Goal: Information Seeking & Learning: Learn about a topic

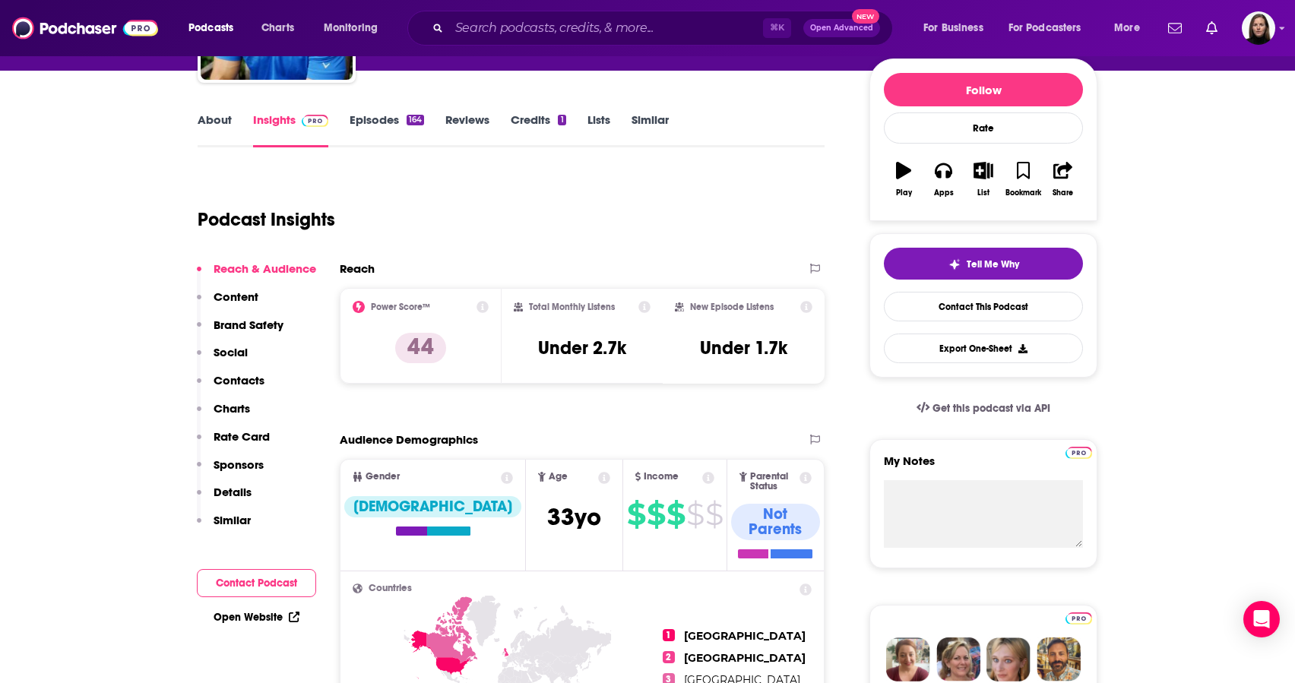
scroll to position [173, 0]
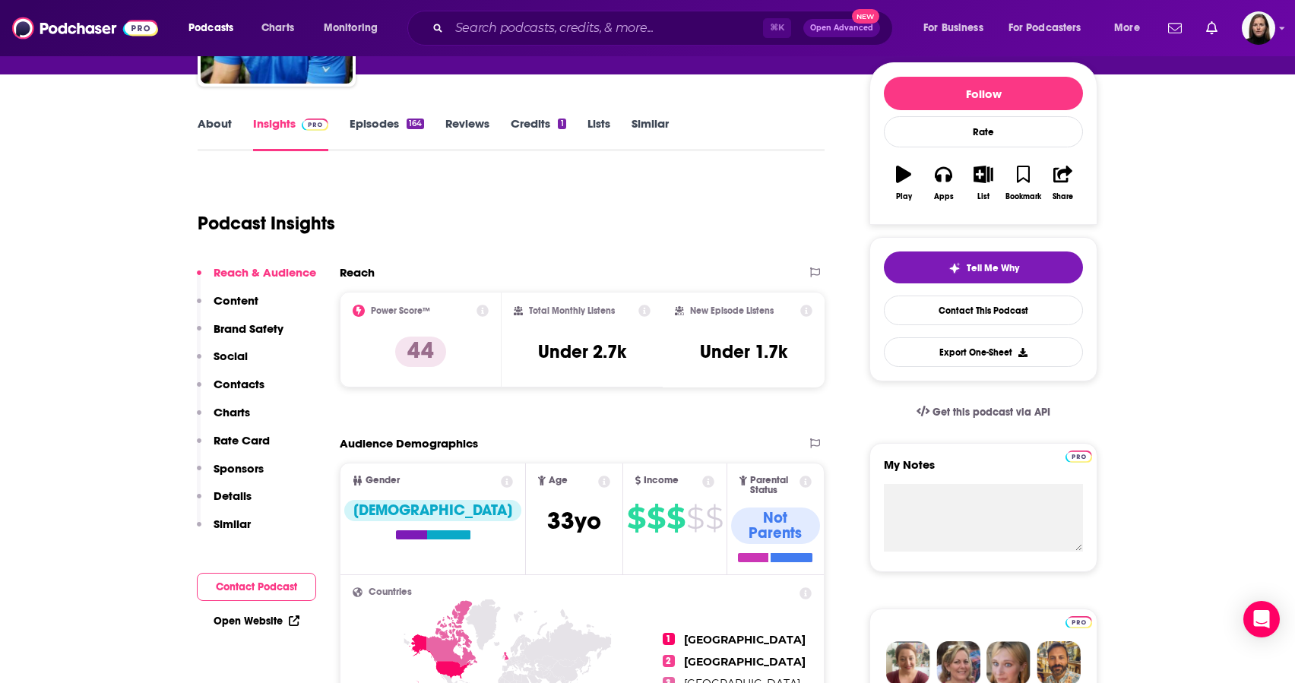
click at [485, 313] on icon at bounding box center [482, 311] width 12 height 12
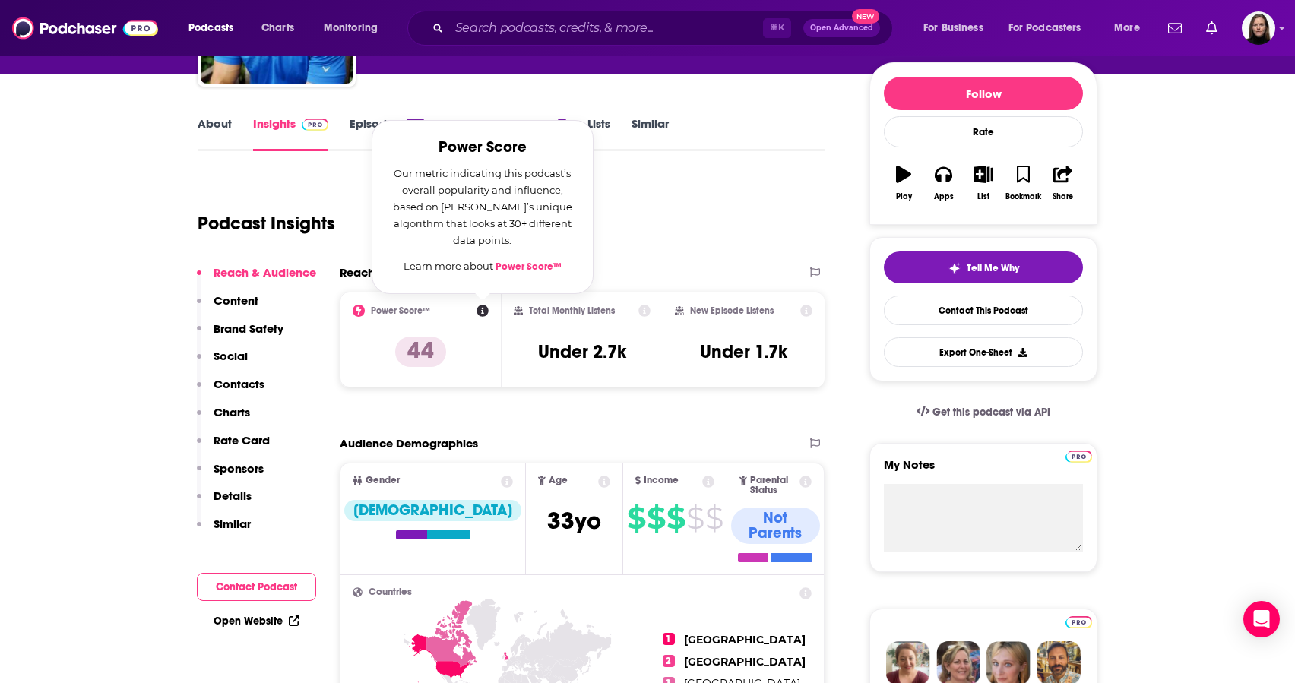
click at [526, 270] on link "Power Score™" at bounding box center [528, 267] width 66 height 12
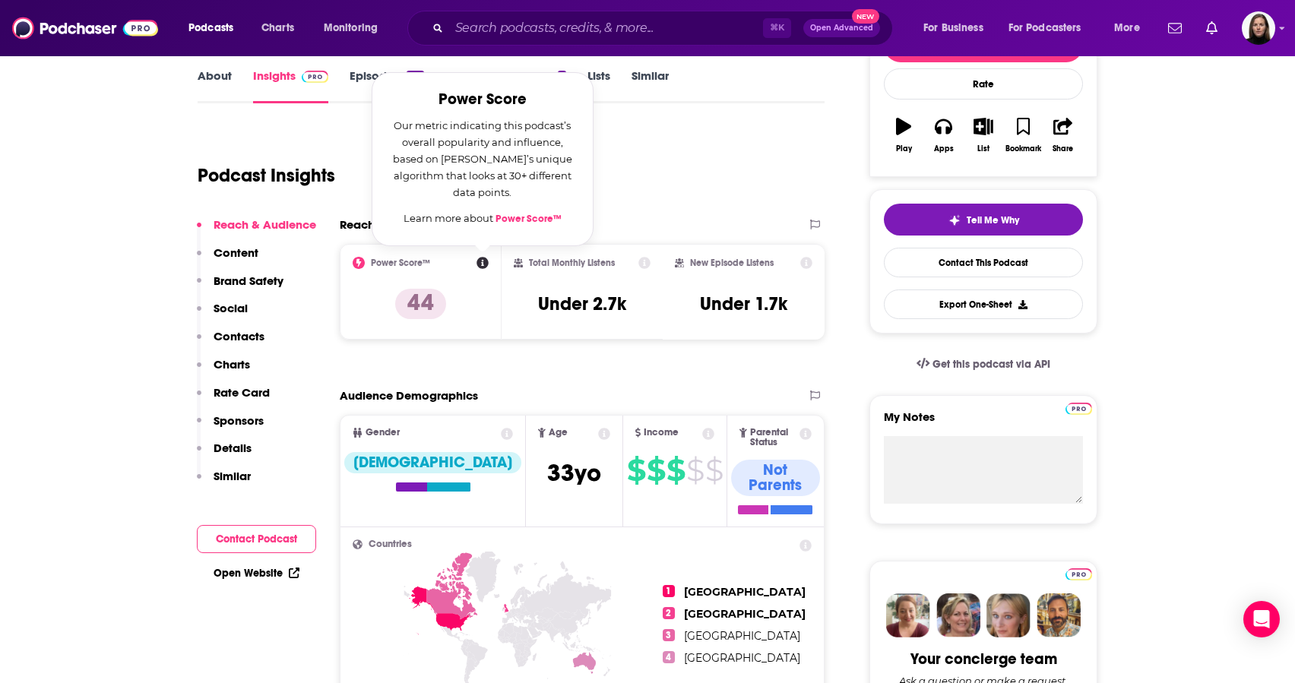
scroll to position [236, 0]
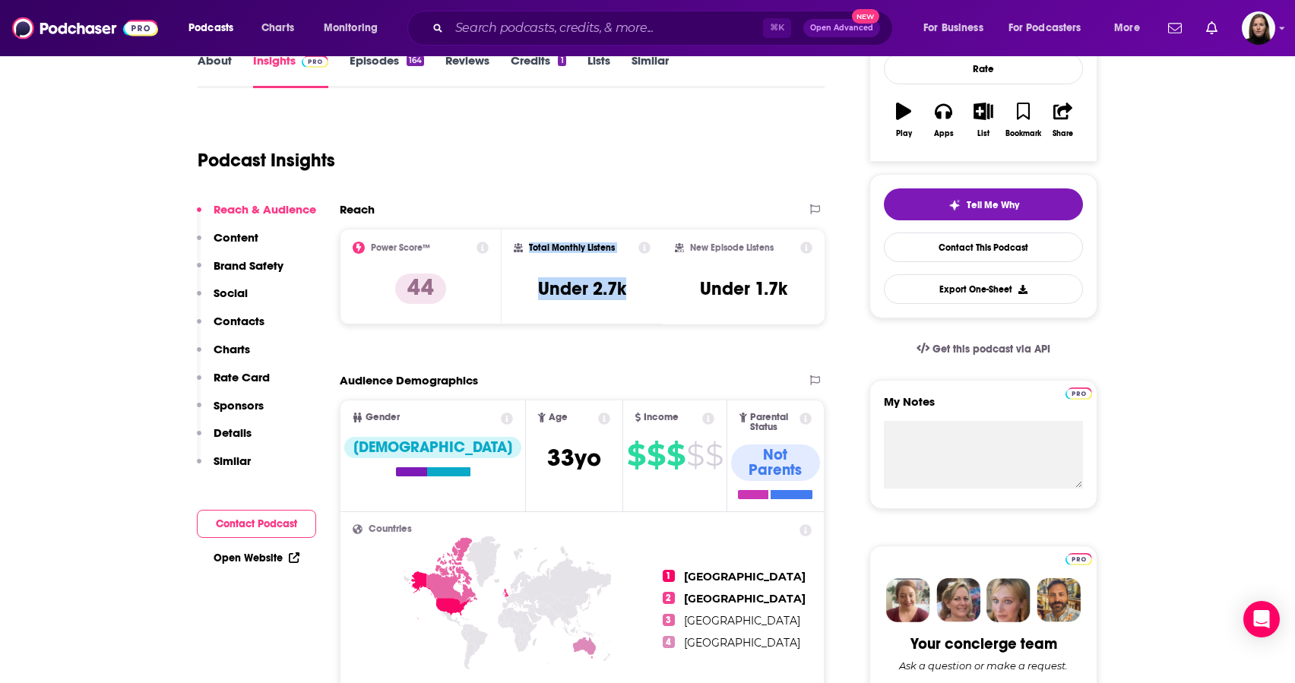
drag, startPoint x: 633, startPoint y: 295, endPoint x: 527, endPoint y: 247, distance: 116.6
click at [527, 247] on div "Total Monthly Listens Under 2.7k" at bounding box center [583, 277] width 138 height 70
copy div "Total Monthly Listens Under 2.7k"
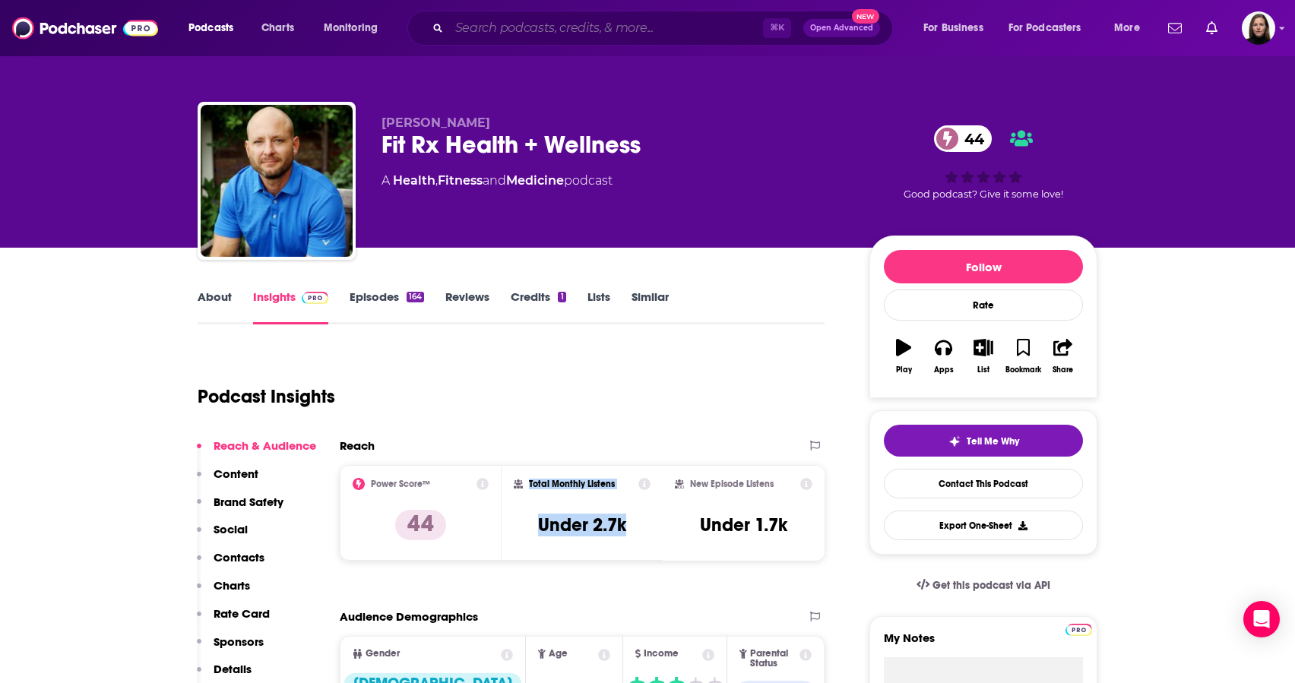
click at [491, 24] on input "Search podcasts, credits, & more..." at bounding box center [606, 28] width 314 height 24
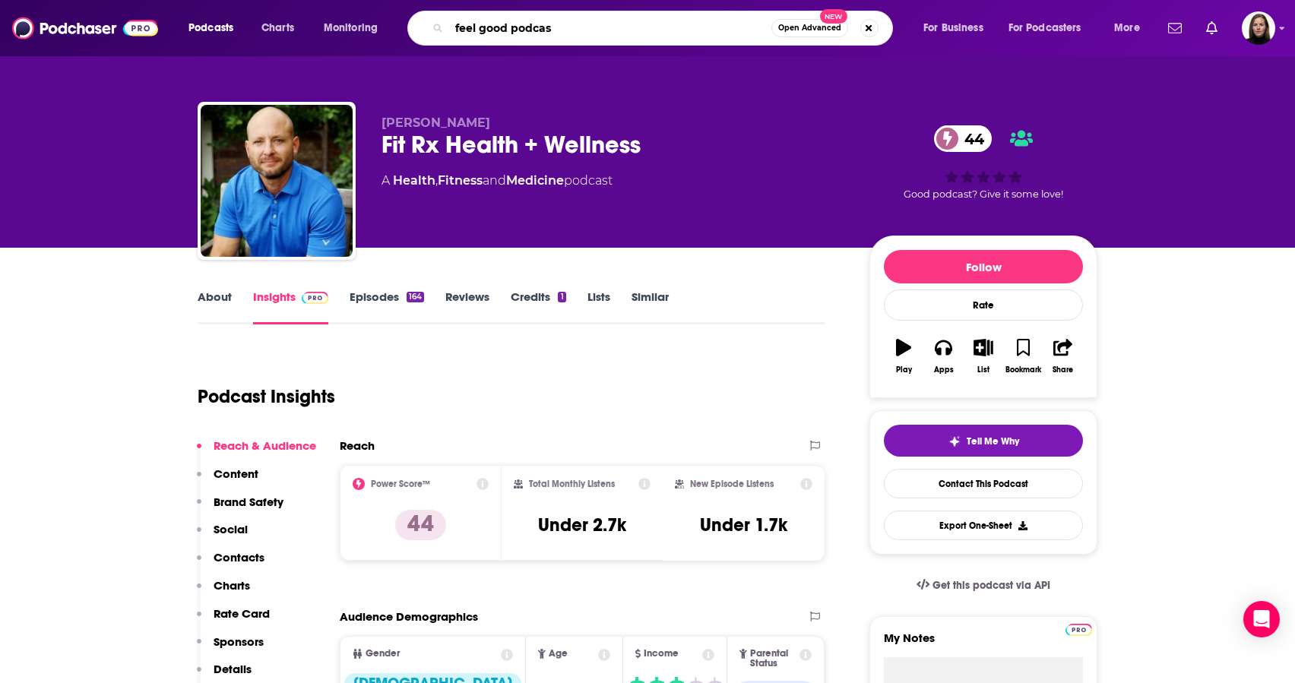
type input "feel good podcast"
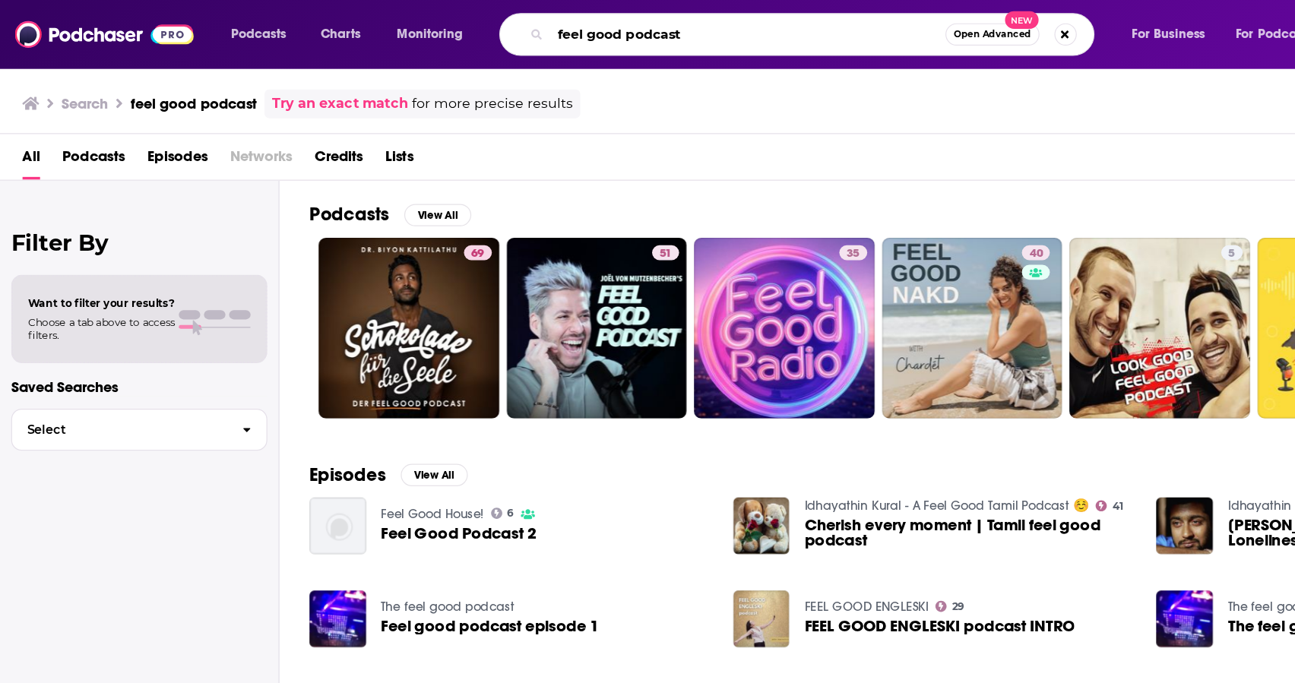
click at [561, 32] on input "feel good podcast" at bounding box center [610, 28] width 322 height 24
type input "feel good podcast [PERSON_NAME]"
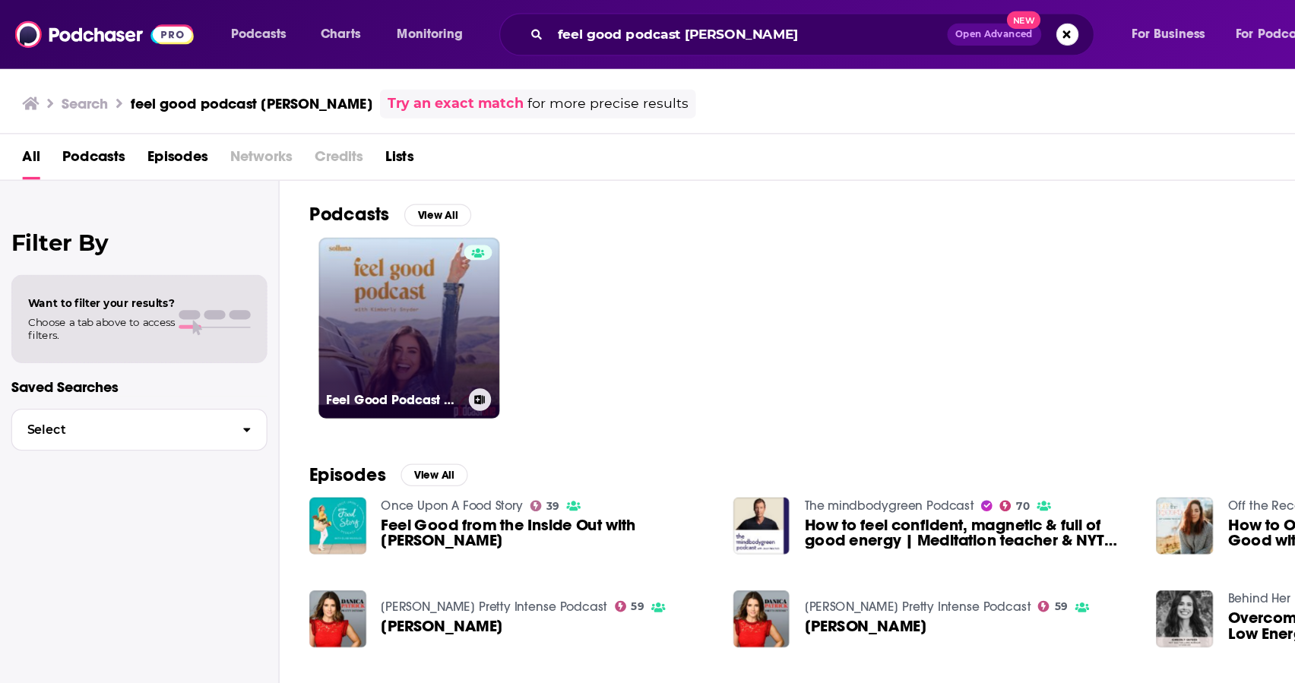
click at [344, 277] on link "Feel Good Podcast with [PERSON_NAME]" at bounding box center [333, 267] width 147 height 147
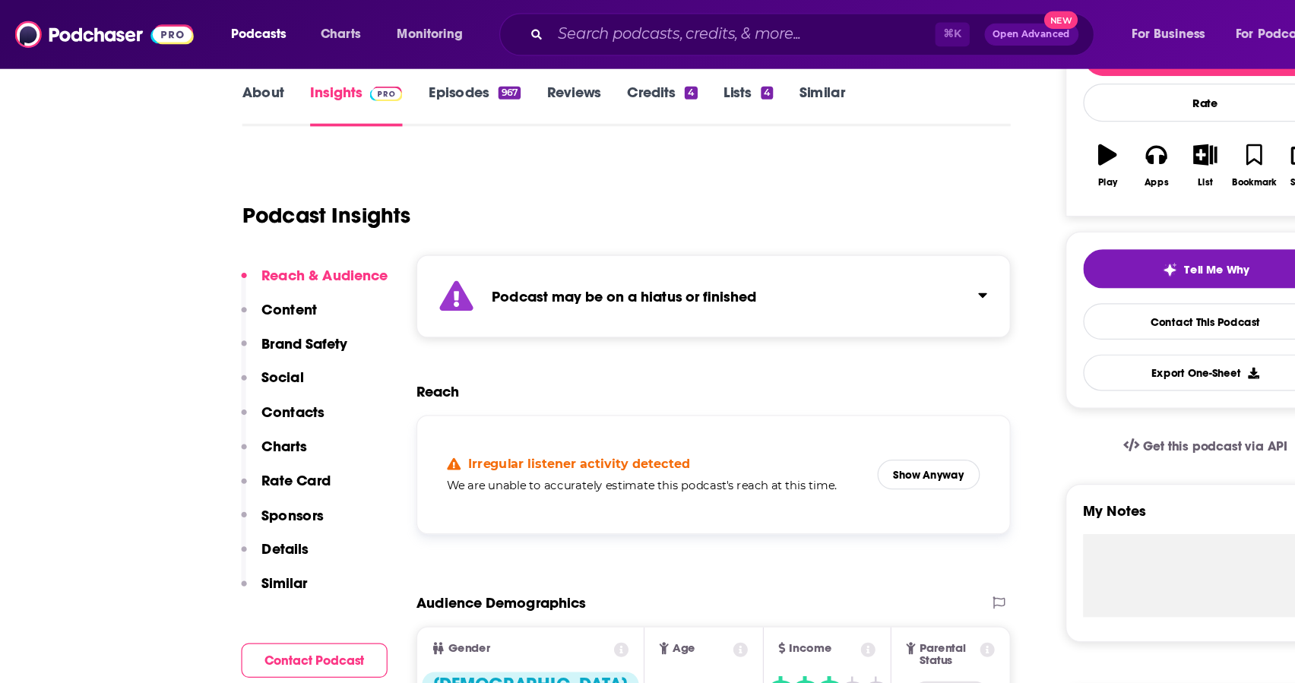
scroll to position [220, 0]
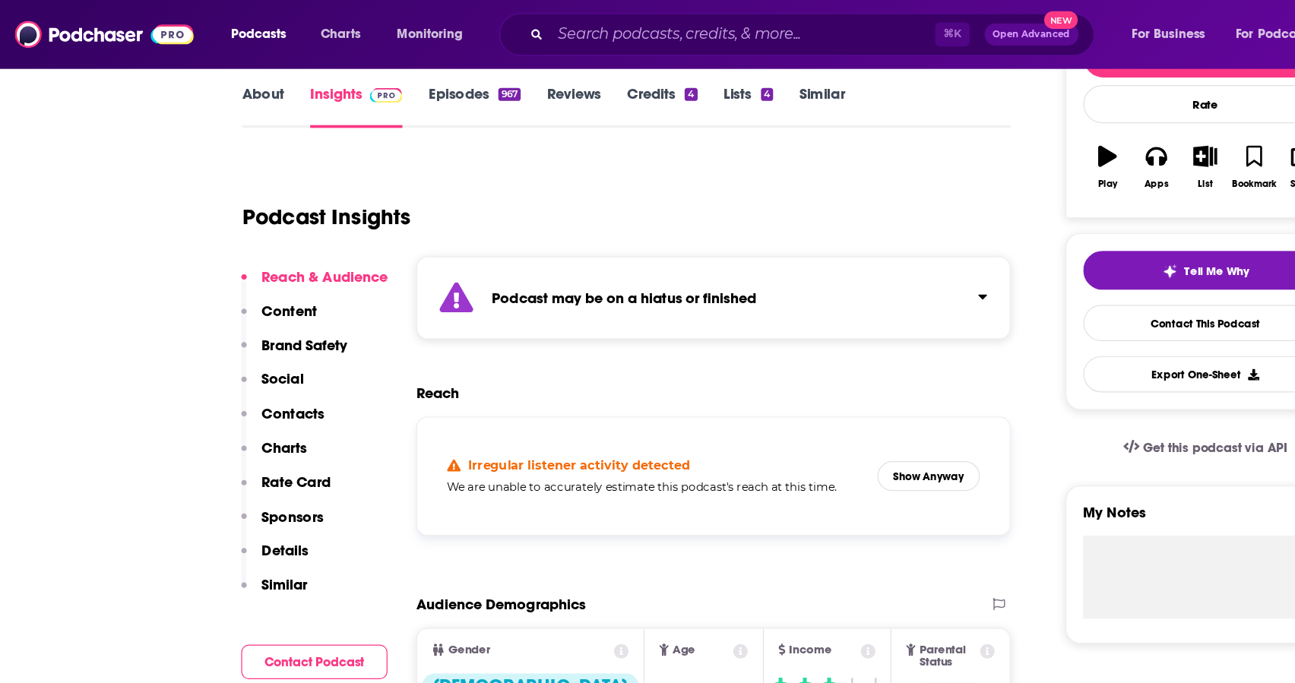
click at [371, 74] on link "Episodes 967" at bounding box center [386, 86] width 75 height 35
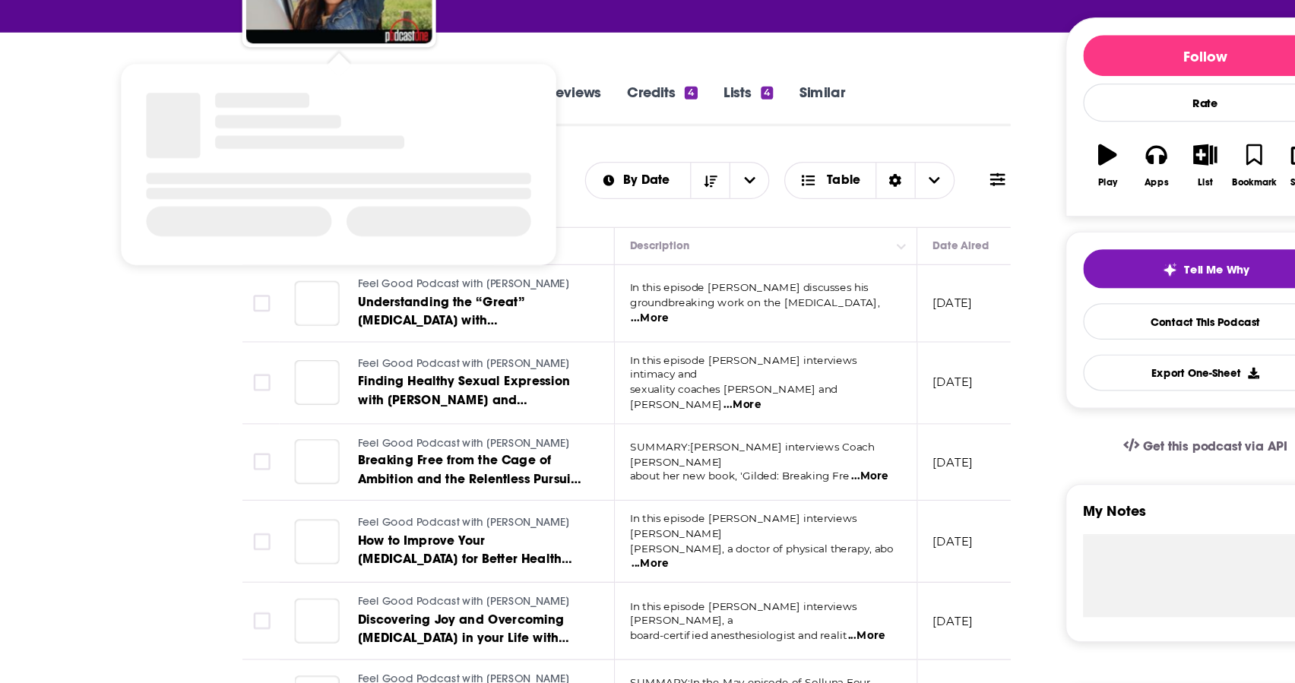
scroll to position [96, 0]
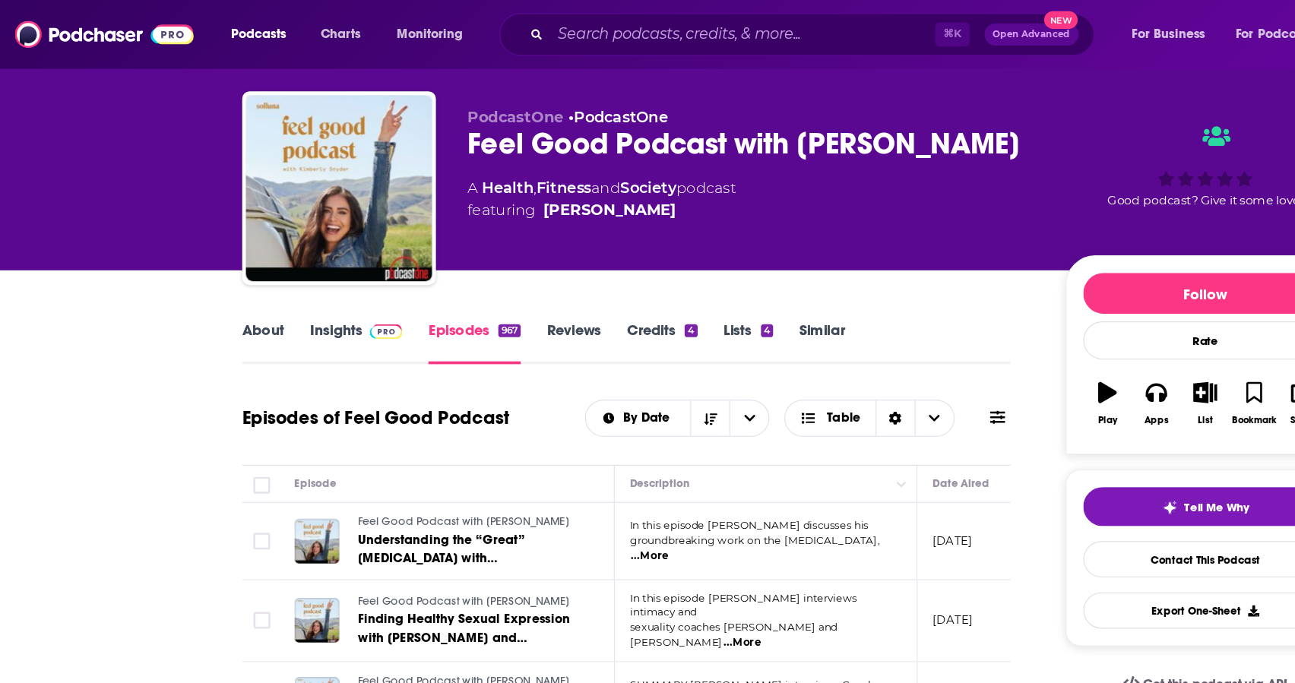
scroll to position [0, 0]
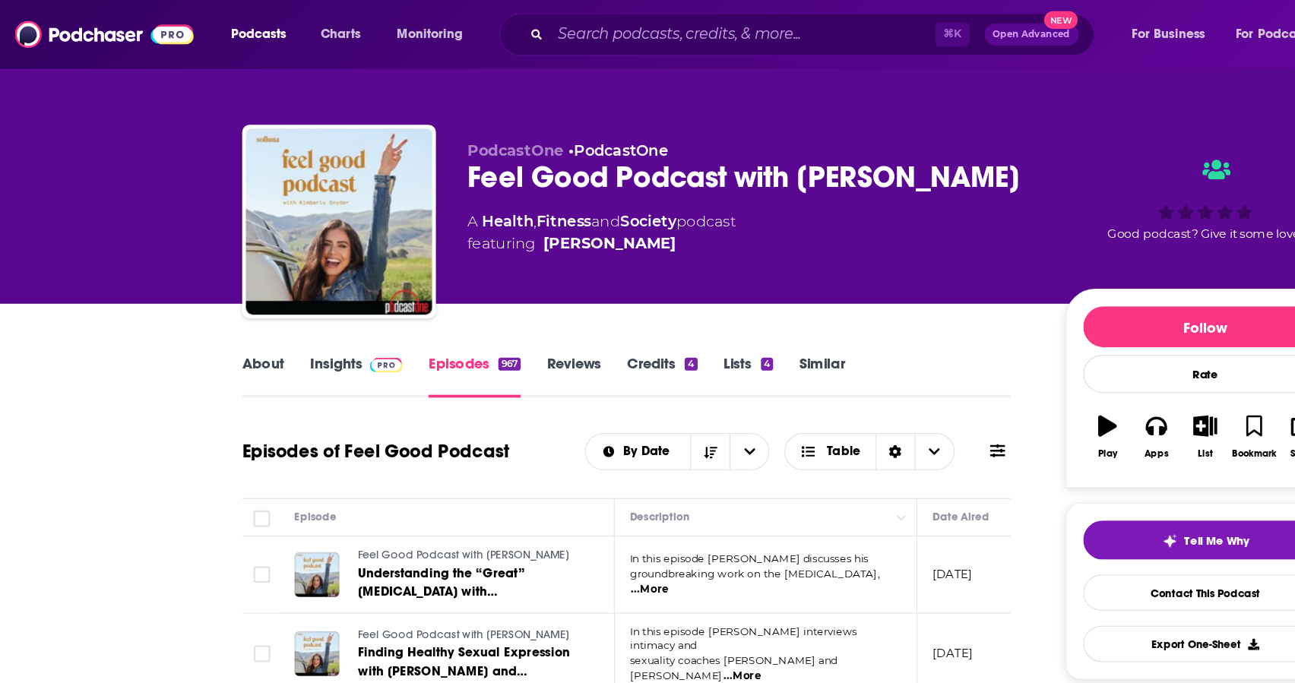
click at [669, 108] on div "PodcastOne • PodcastOne Feel Good Podcast with [PERSON_NAME] A Health , Fitness…" at bounding box center [648, 184] width 900 height 164
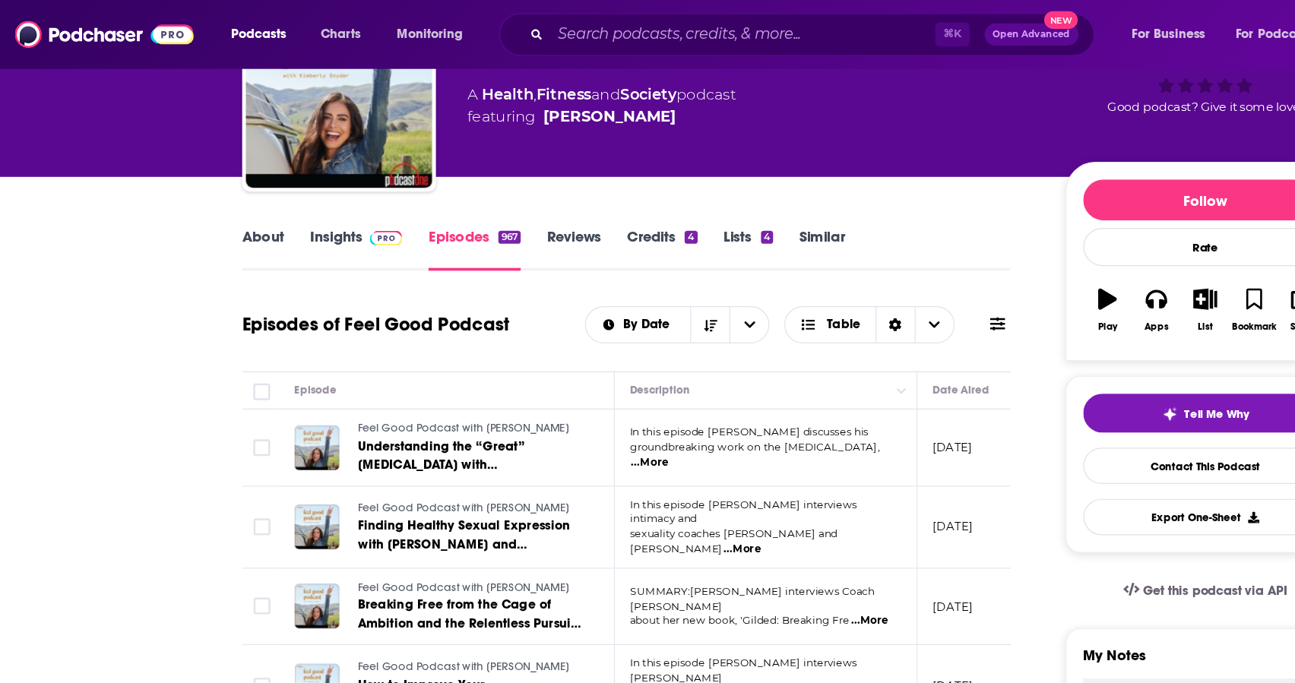
scroll to position [81, 0]
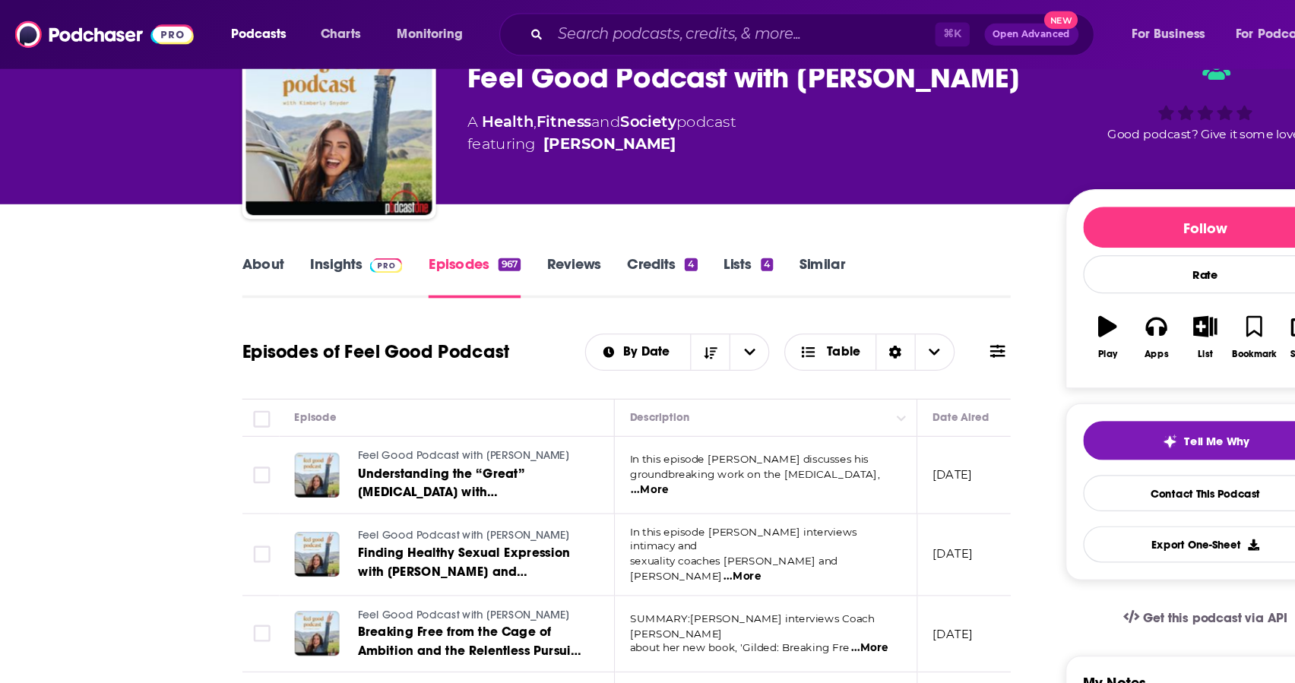
click at [485, 214] on link "Reviews" at bounding box center [468, 225] width 44 height 35
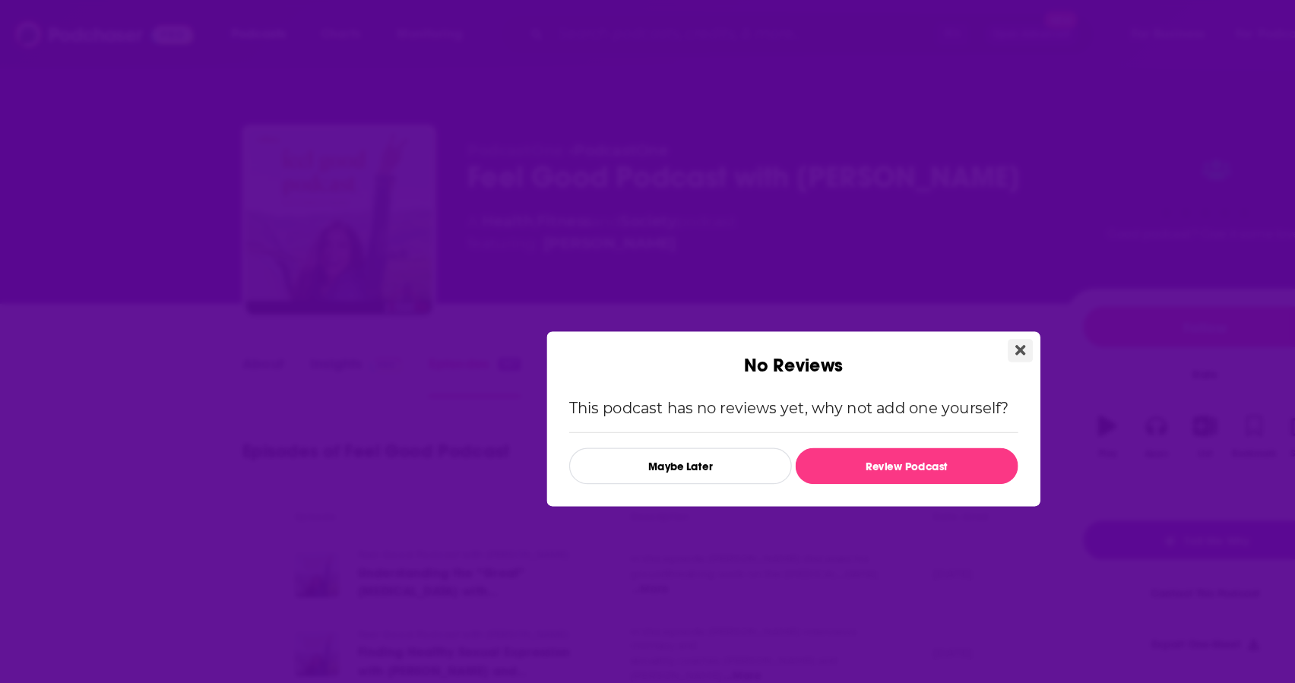
click at [833, 283] on icon "Close" at bounding box center [832, 285] width 8 height 8
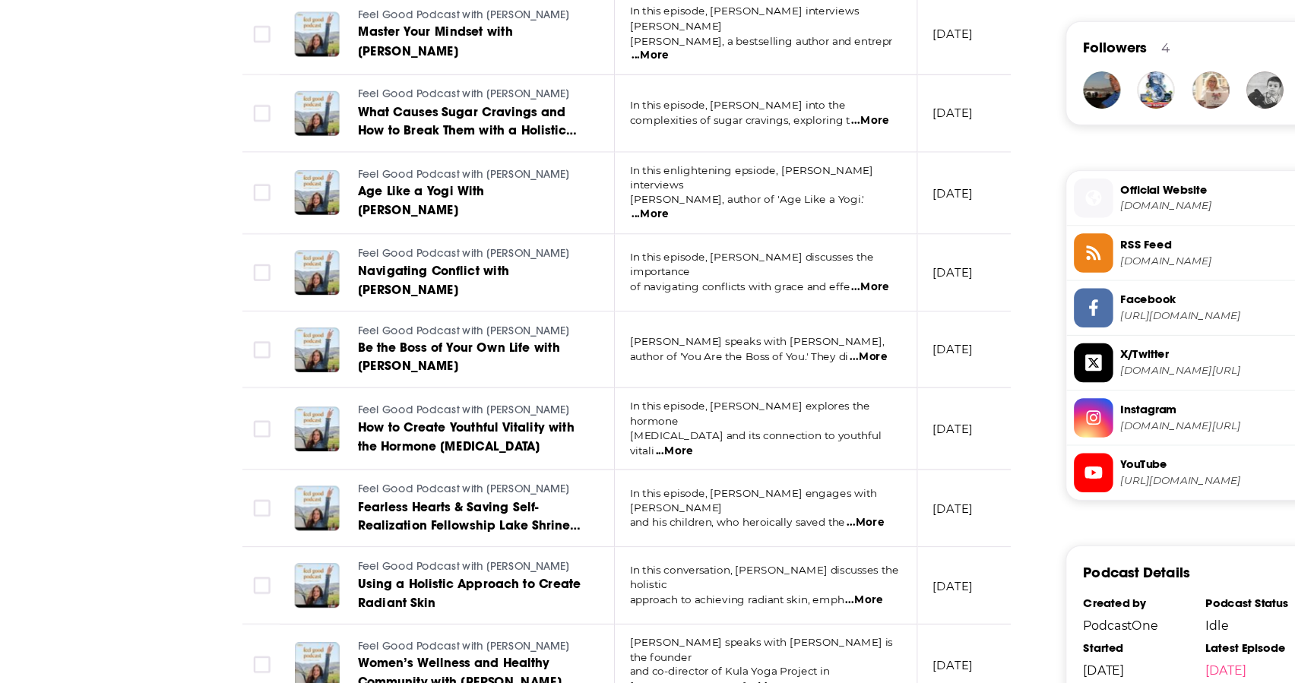
scroll to position [1029, 0]
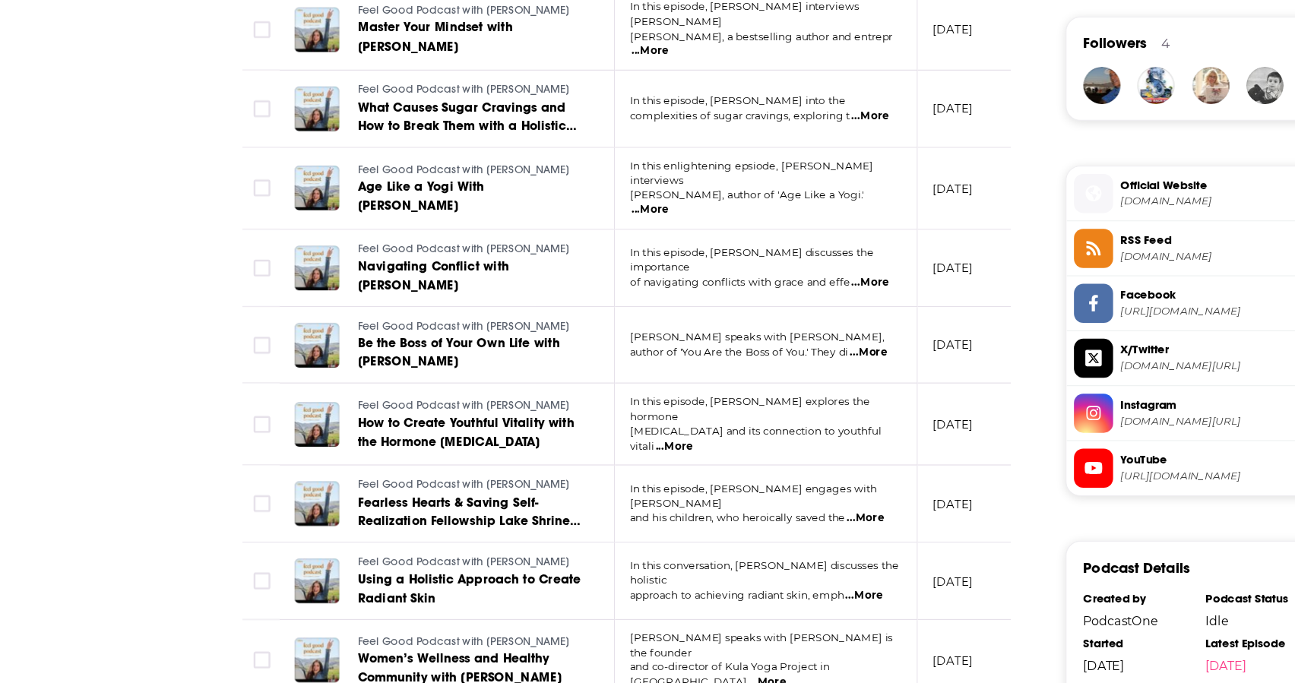
click at [964, 280] on span "Official Website" at bounding box center [1002, 277] width 176 height 14
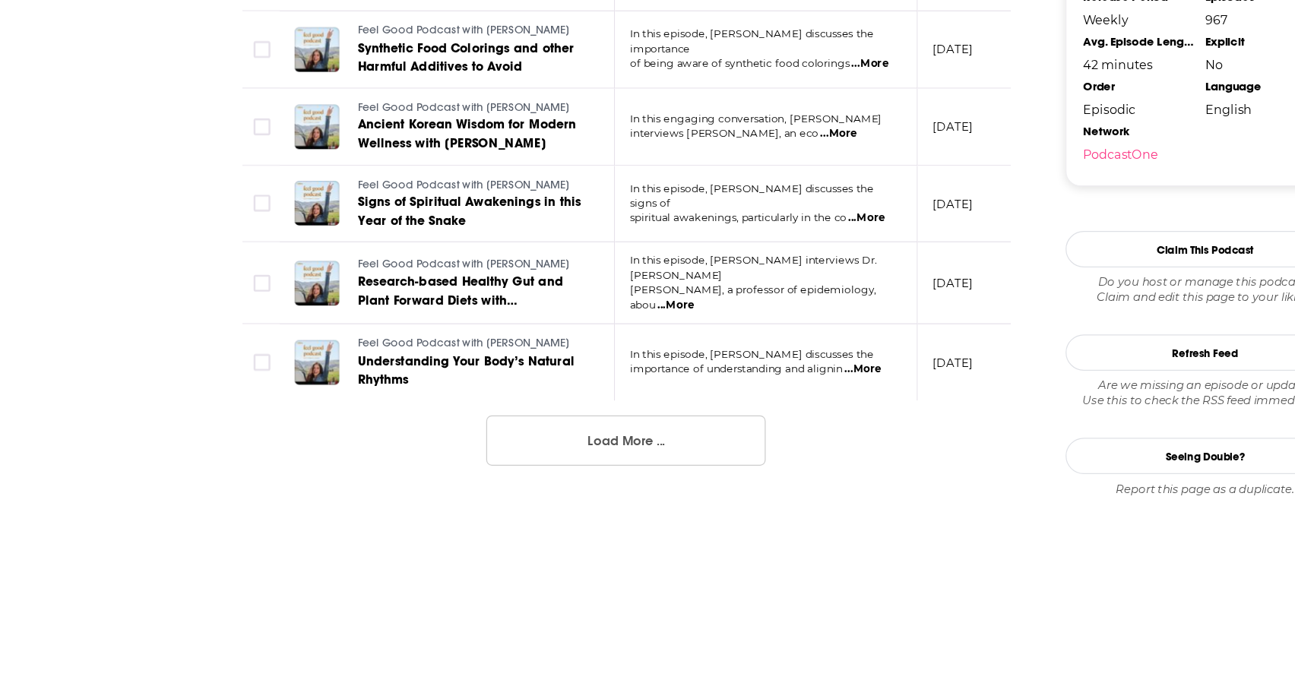
scroll to position [1595, 0]
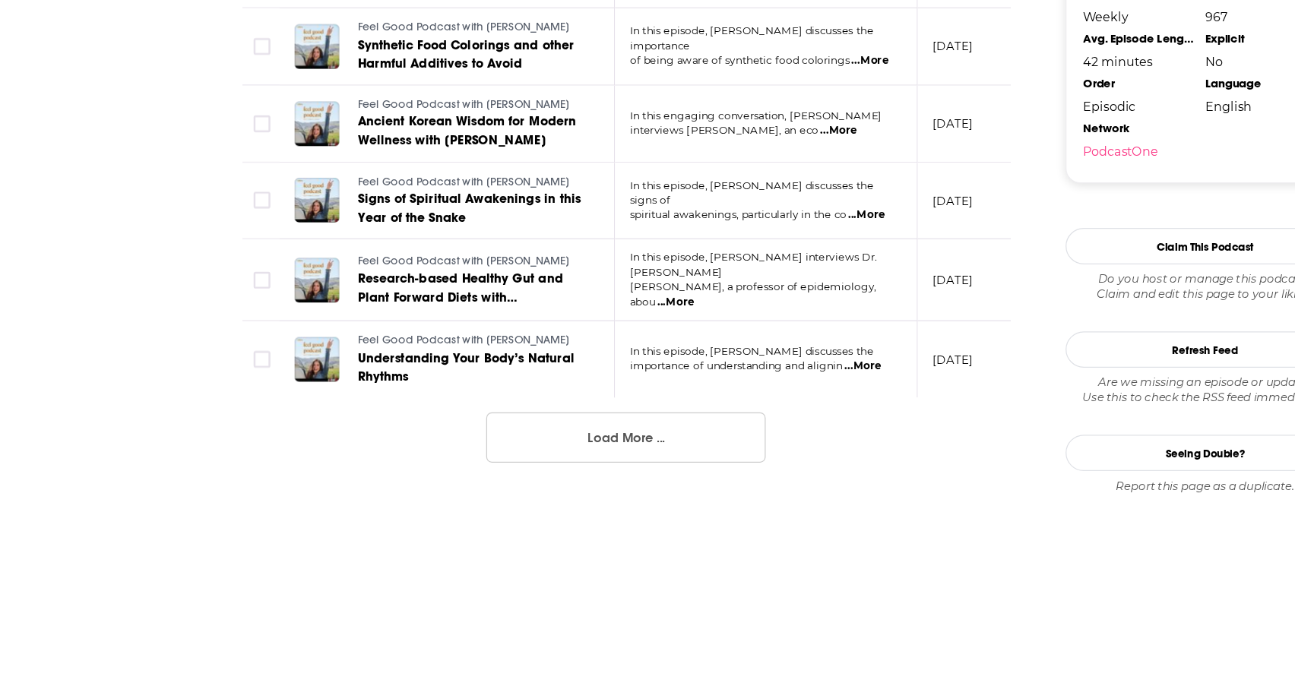
click at [543, 462] on button "Load More ..." at bounding box center [511, 482] width 228 height 41
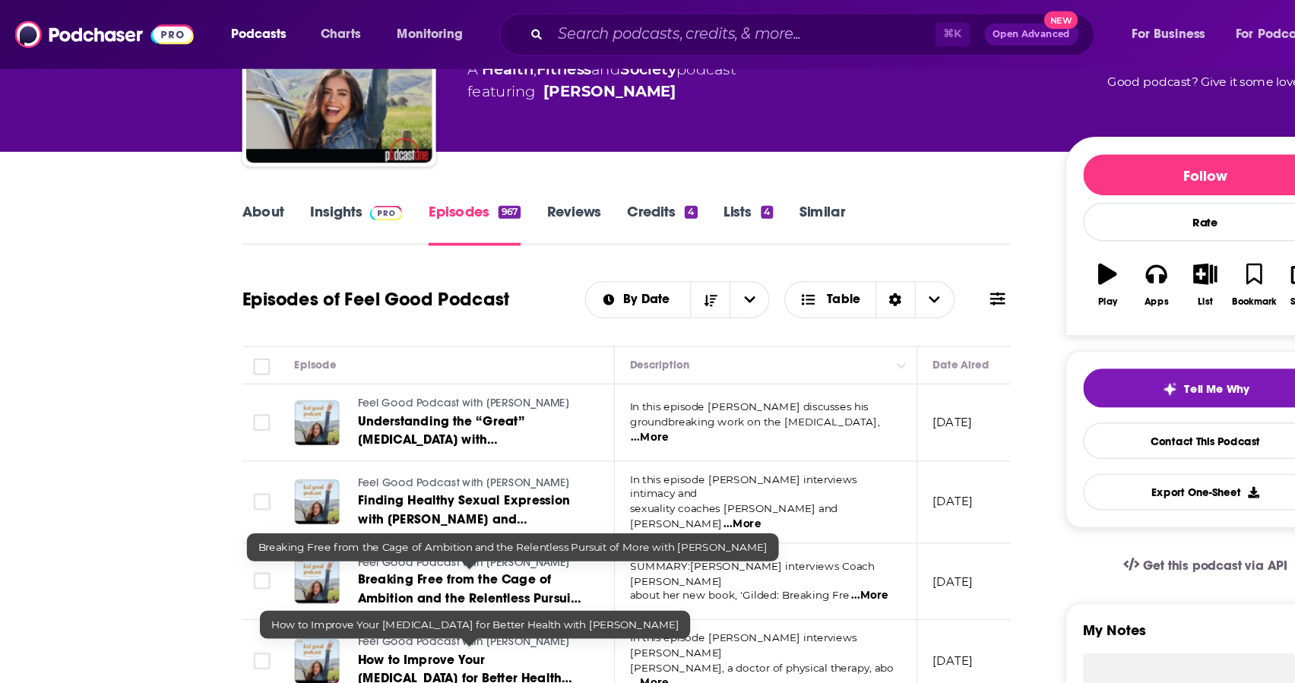
scroll to position [0, 0]
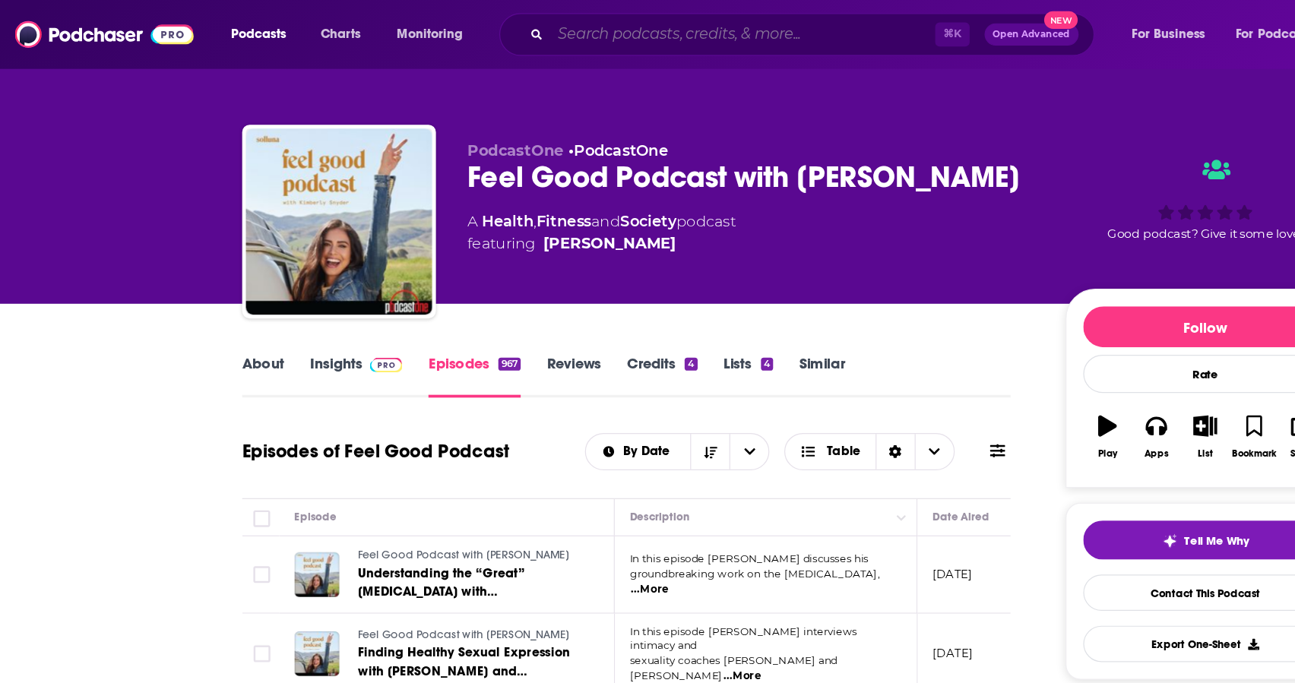
click at [476, 33] on input "Search podcasts, credits, & more..." at bounding box center [606, 28] width 314 height 24
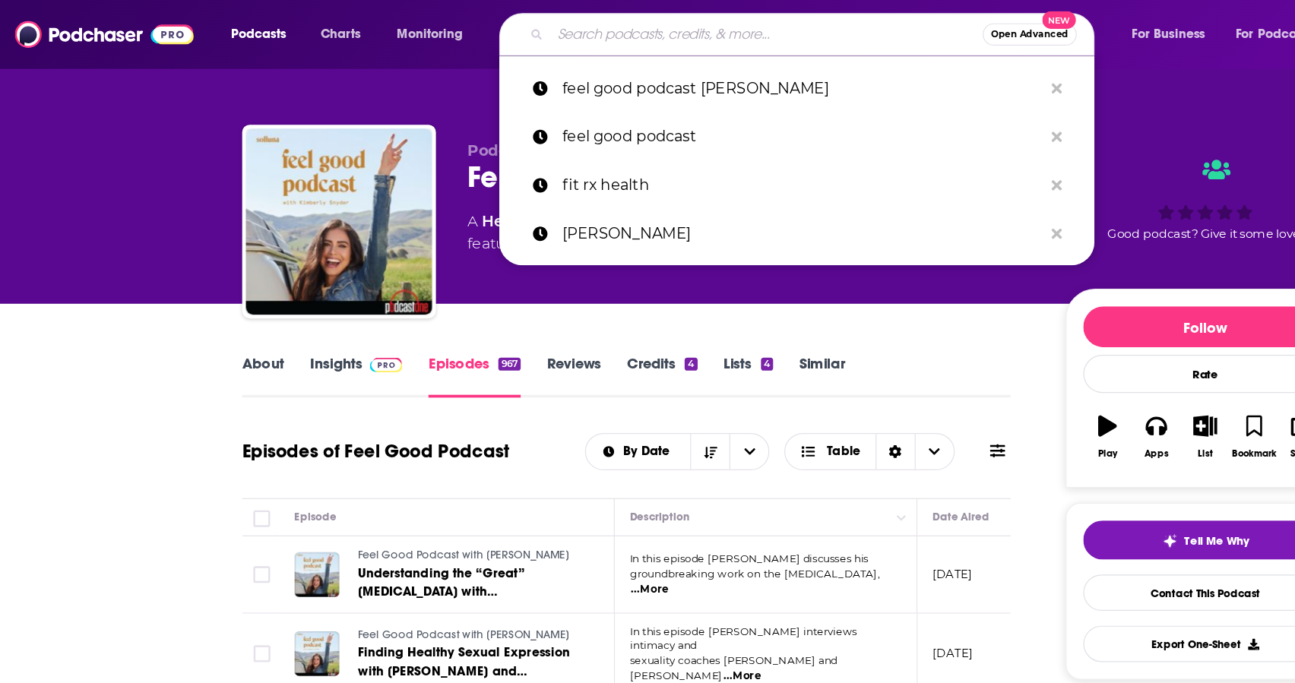
paste input "Parlez-vous CEO"
type input "Parlez-vous CEO"
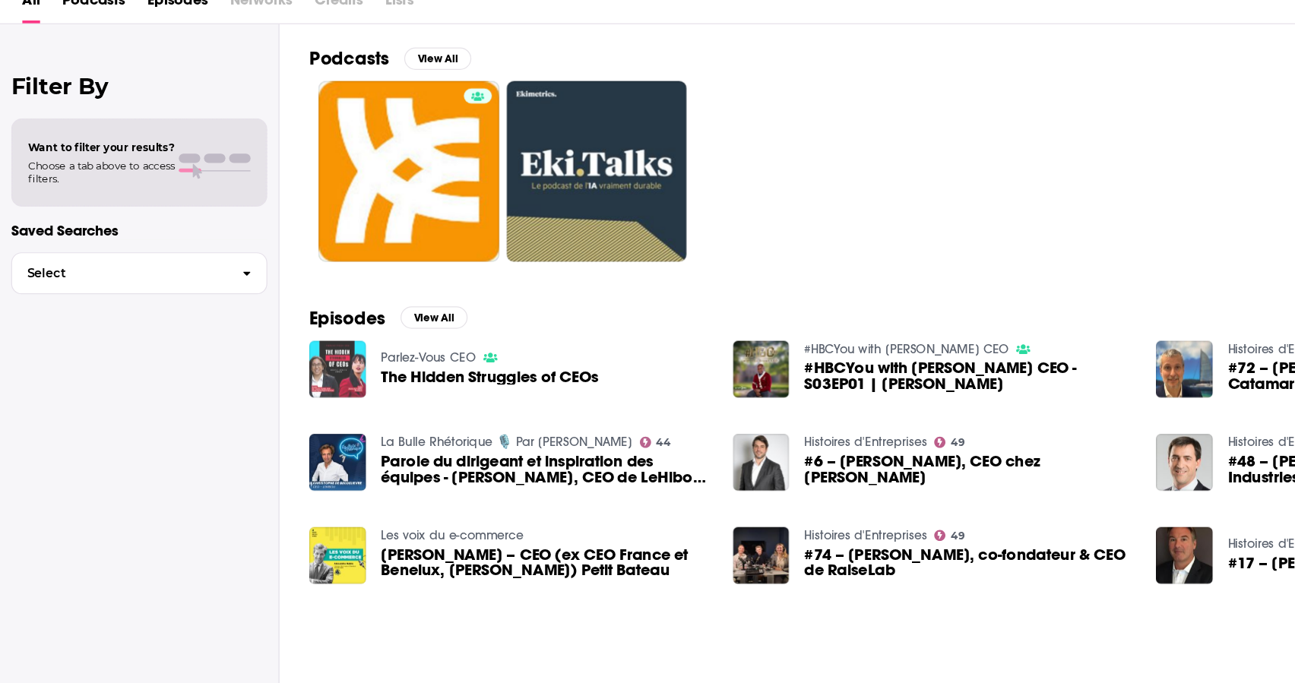
click at [284, 420] on img "The Hidden Struggles of CEOs" at bounding box center [275, 426] width 46 height 46
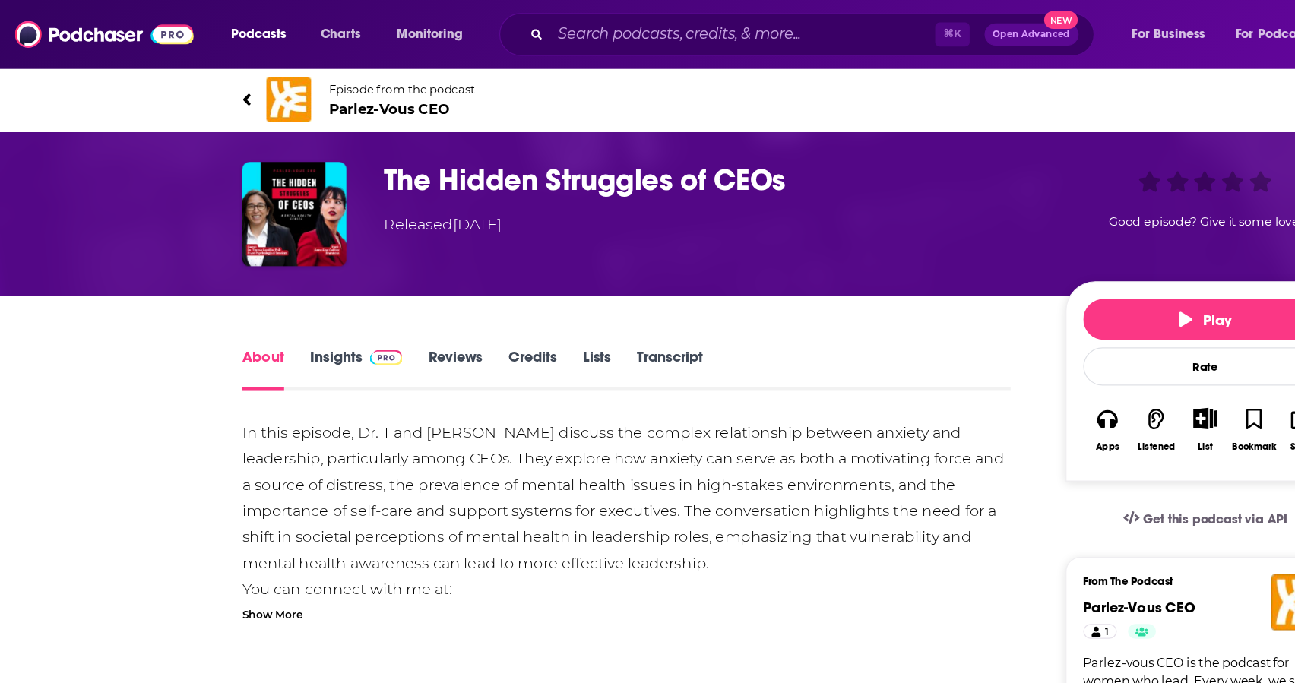
click at [248, 77] on img at bounding box center [235, 81] width 36 height 36
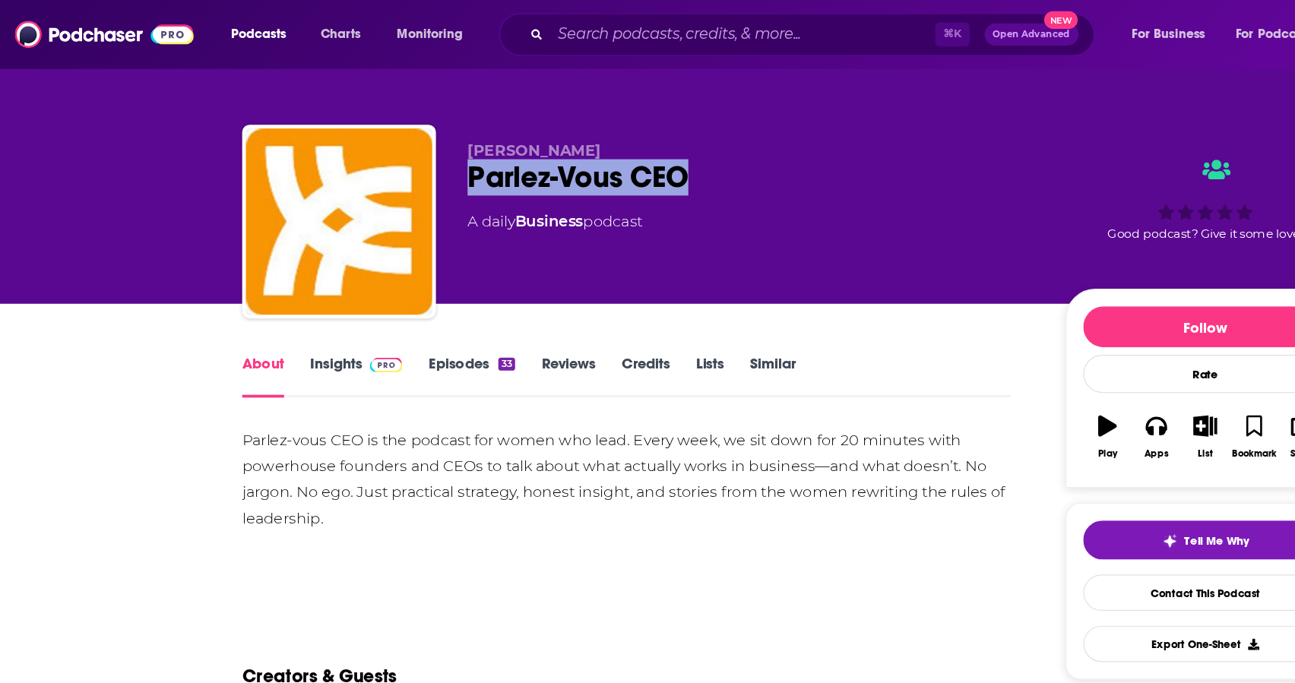
drag, startPoint x: 569, startPoint y: 141, endPoint x: 382, endPoint y: 149, distance: 187.1
click at [382, 149] on div "Parlez-Vous CEO" at bounding box center [612, 145] width 463 height 30
copy h1 "Parlez-Vous CEO"
